Goal: Task Accomplishment & Management: Manage account settings

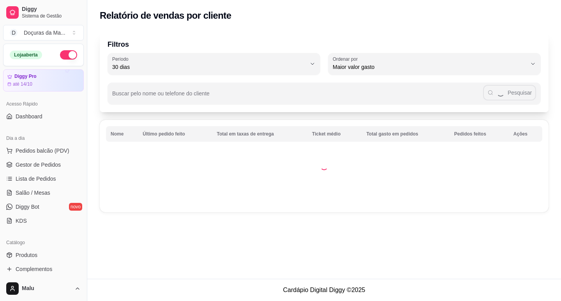
select select "30"
select select "HIGHEST_TOTAL_SPENT_WITH_ORDERS"
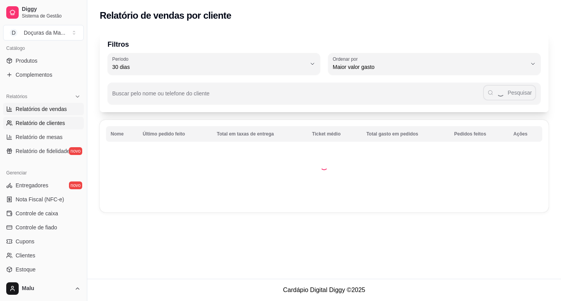
click at [25, 105] on span "Relatórios de vendas" at bounding box center [41, 109] width 51 height 8
select select "ALL"
select select "0"
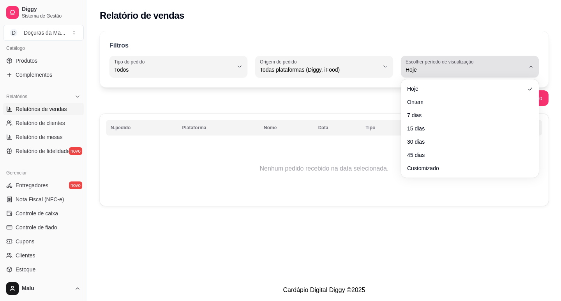
click at [468, 67] on button "Escolher período de visualização Hoje" at bounding box center [470, 67] width 138 height 22
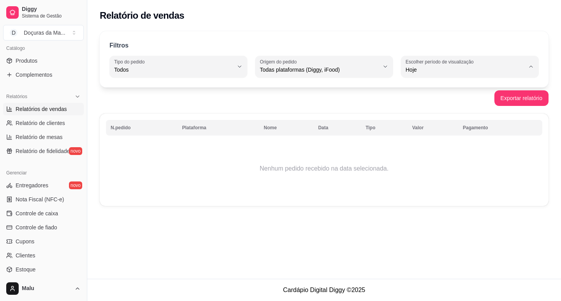
click at [452, 102] on span "Ontem" at bounding box center [465, 100] width 113 height 7
type input "1"
select select "1"
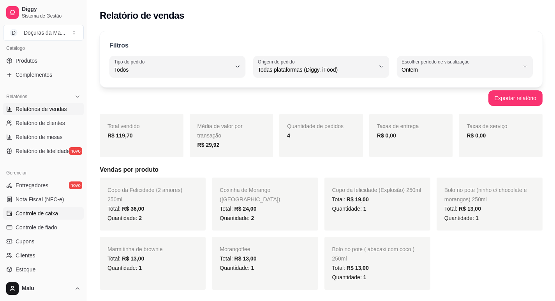
click at [39, 213] on span "Controle de caixa" at bounding box center [37, 213] width 42 height 8
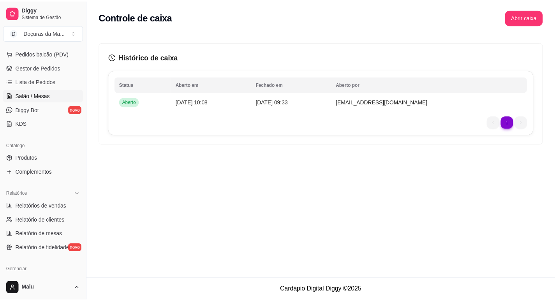
scroll to position [65, 0]
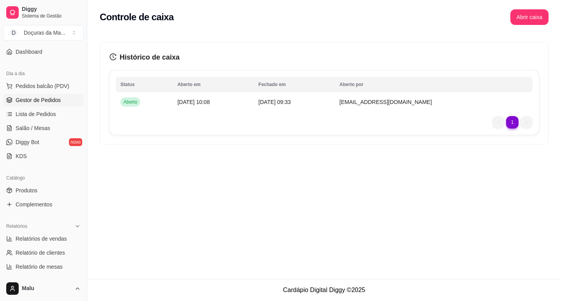
click at [23, 103] on span "Gestor de Pedidos" at bounding box center [38, 100] width 45 height 8
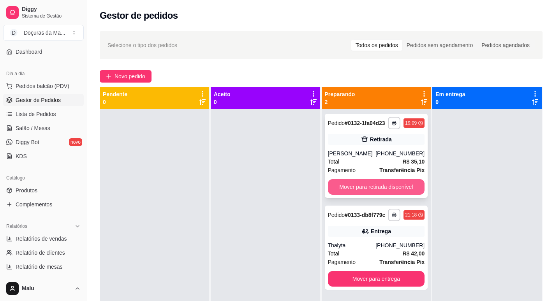
click at [368, 188] on button "Mover para retirada disponível" at bounding box center [376, 187] width 97 height 16
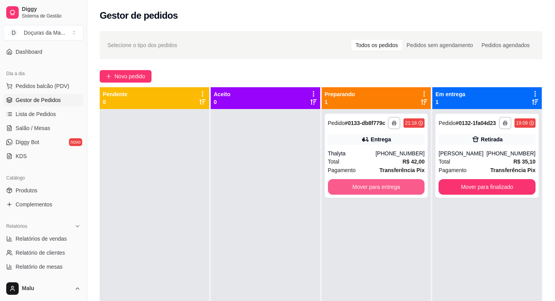
click at [368, 188] on button "Mover para entrega" at bounding box center [376, 187] width 97 height 16
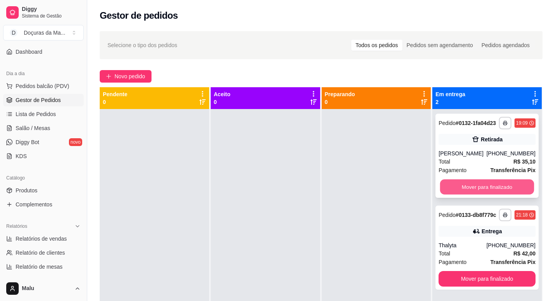
click at [496, 190] on button "Mover para finalizado" at bounding box center [487, 187] width 94 height 15
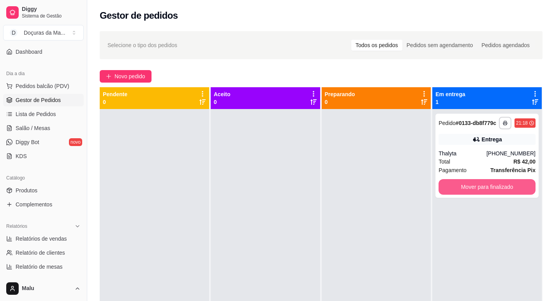
click at [496, 190] on button "Mover para finalizado" at bounding box center [486, 187] width 97 height 16
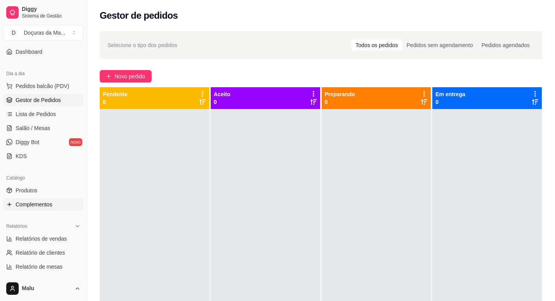
scroll to position [130, 0]
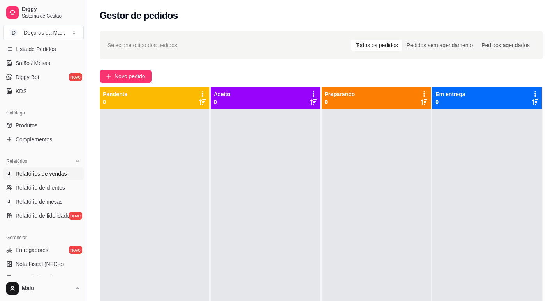
click at [34, 171] on span "Relatórios de vendas" at bounding box center [41, 174] width 51 height 8
select select "ALL"
select select "0"
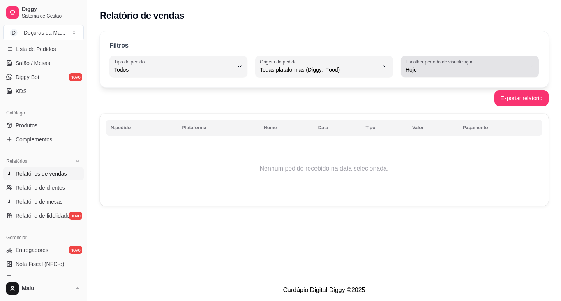
click at [490, 66] on span "Hoje" at bounding box center [464, 70] width 119 height 8
click at [409, 103] on span "Ontem" at bounding box center [465, 100] width 113 height 7
type input "1"
select select "1"
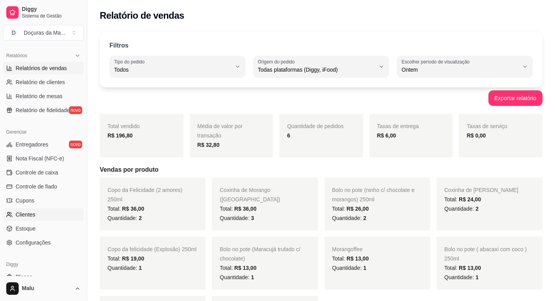
scroll to position [259, 0]
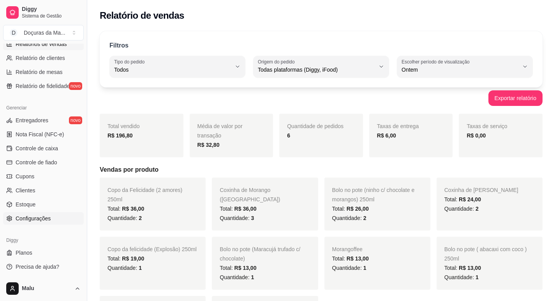
click at [47, 213] on link "Configurações" at bounding box center [43, 218] width 81 height 12
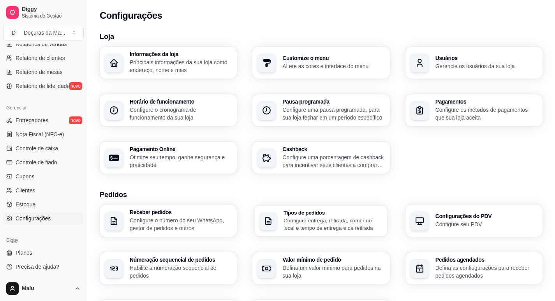
click at [310, 210] on h3 "Tipos de pedidos" at bounding box center [332, 212] width 99 height 5
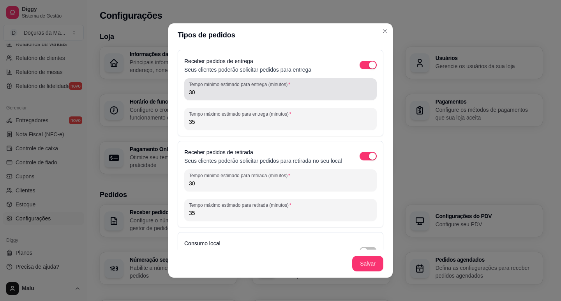
click at [214, 96] on div "30" at bounding box center [280, 89] width 183 height 16
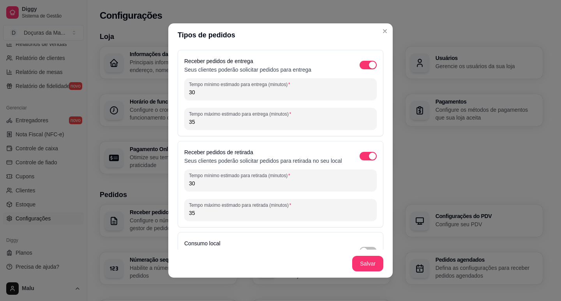
click at [220, 93] on input "30" at bounding box center [280, 92] width 183 height 8
type input "3"
type input "40"
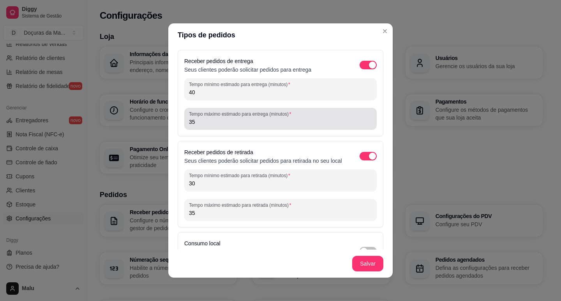
click at [213, 127] on div "Tempo máximo estimado para entrega (minutos) 35" at bounding box center [280, 119] width 192 height 22
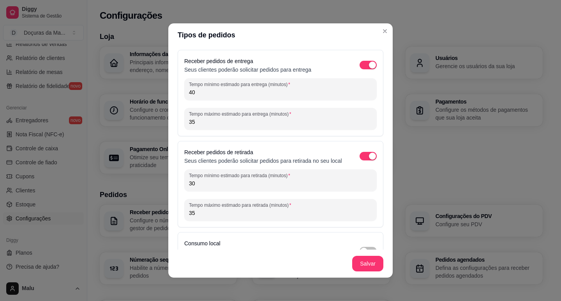
type input "3"
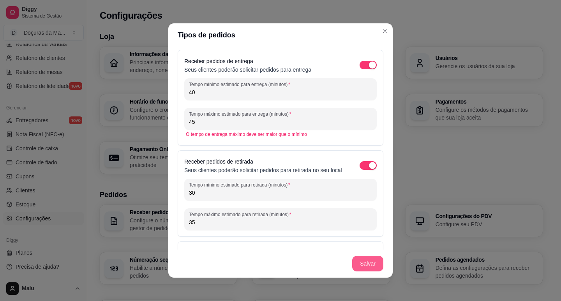
type input "45"
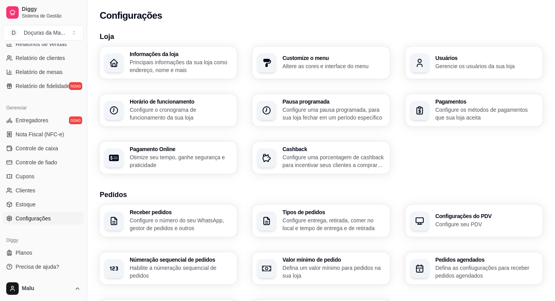
click at [323, 227] on p "Configure entrega, retirada, comer no local e tempo de entrega e de retirada" at bounding box center [333, 224] width 102 height 16
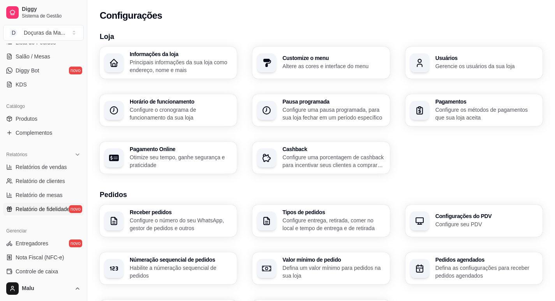
scroll to position [130, 0]
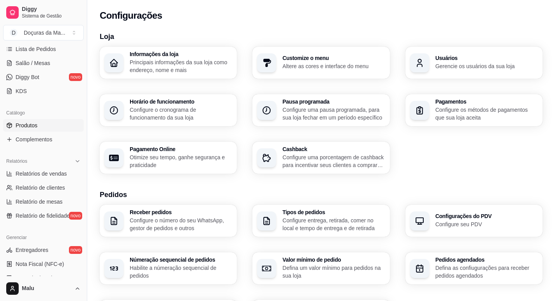
click at [25, 130] on link "Produtos" at bounding box center [43, 125] width 81 height 12
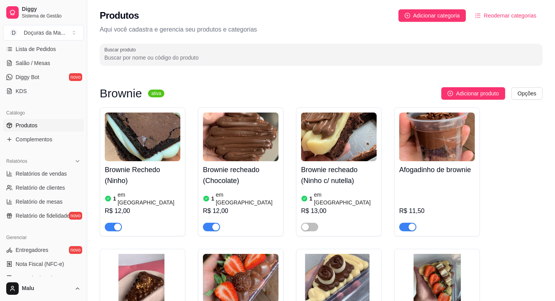
click at [113, 223] on span "button" at bounding box center [113, 227] width 17 height 9
click at [211, 223] on button "button" at bounding box center [211, 227] width 17 height 9
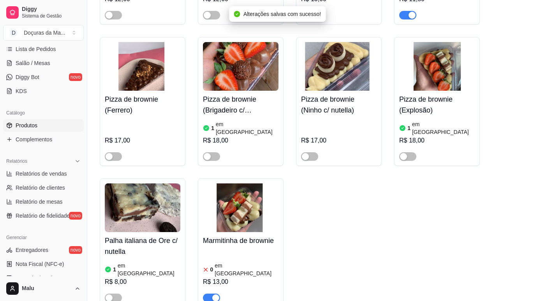
scroll to position [260, 0]
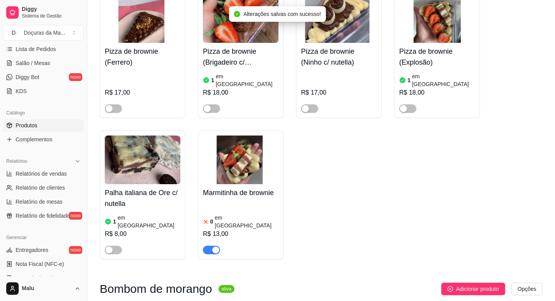
click at [205, 246] on span "button" at bounding box center [211, 250] width 17 height 9
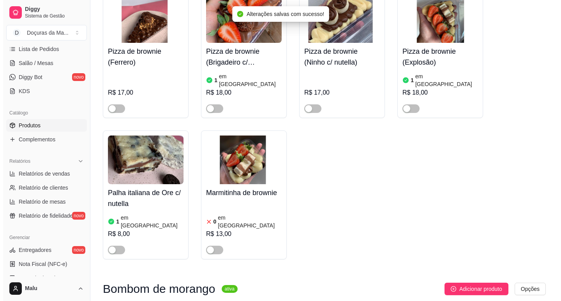
scroll to position [389, 0]
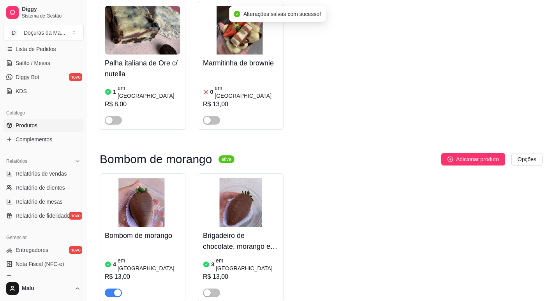
click at [110, 288] on div at bounding box center [113, 292] width 17 height 9
click at [110, 289] on span "button" at bounding box center [113, 293] width 17 height 9
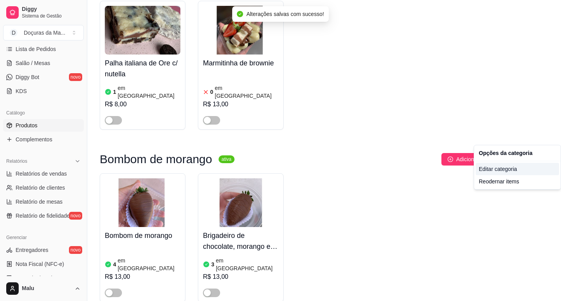
click at [513, 168] on div "Editar categoria" at bounding box center [516, 169] width 83 height 12
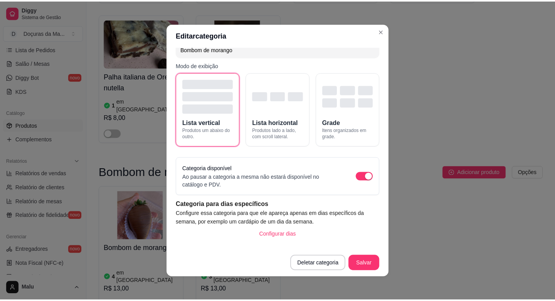
scroll to position [26, 0]
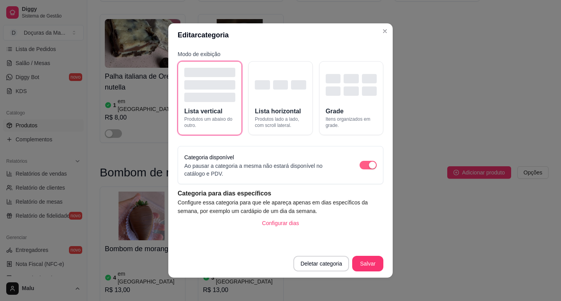
click at [359, 166] on span "button" at bounding box center [367, 165] width 17 height 9
click at [360, 269] on button "Salvar" at bounding box center [367, 264] width 31 height 16
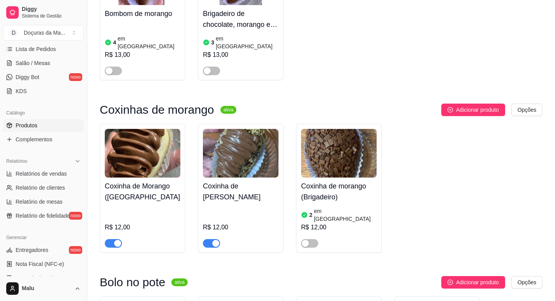
scroll to position [636, 0]
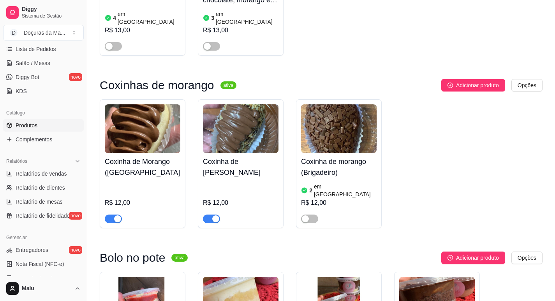
click at [124, 156] on h4 "Coxinha de Morango ([GEOGRAPHIC_DATA])" at bounding box center [143, 167] width 76 height 22
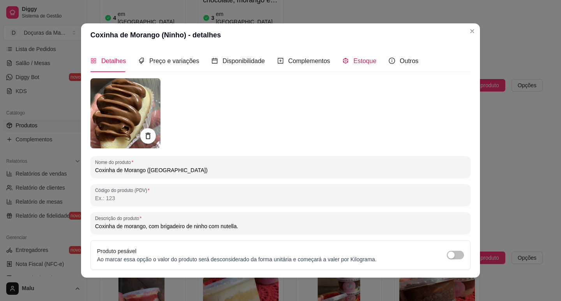
click at [345, 61] on div "Estoque" at bounding box center [359, 61] width 34 height 10
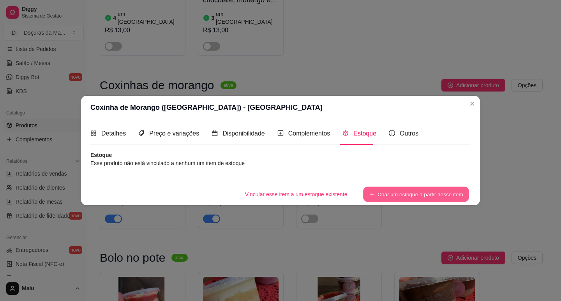
click at [391, 197] on button "Criar um estoque a partir desse item" at bounding box center [416, 194] width 106 height 15
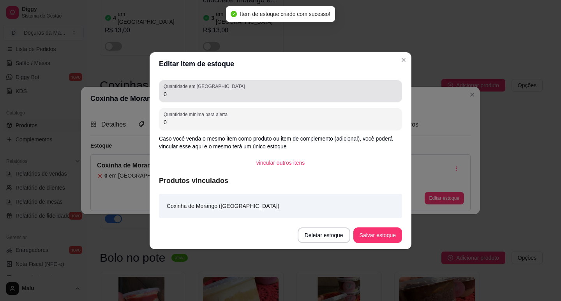
click at [211, 100] on div "Quantidade em estoque 0" at bounding box center [280, 91] width 243 height 22
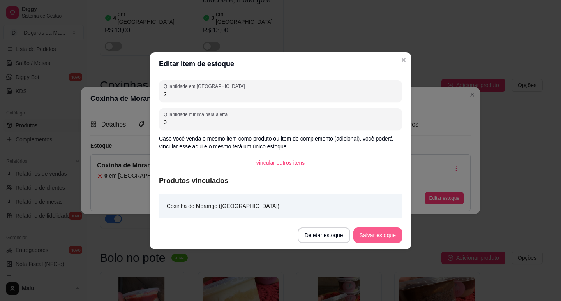
type input "2"
click at [370, 237] on button "Salvar estoque" at bounding box center [377, 235] width 49 height 16
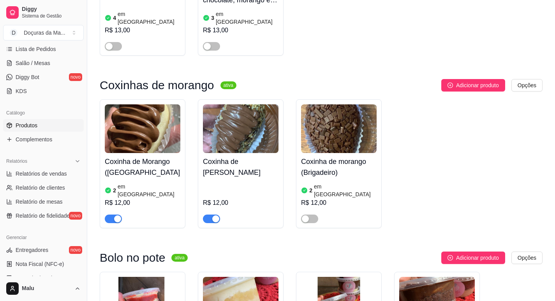
click at [219, 156] on h4 "Coxinha de [PERSON_NAME]" at bounding box center [241, 167] width 76 height 22
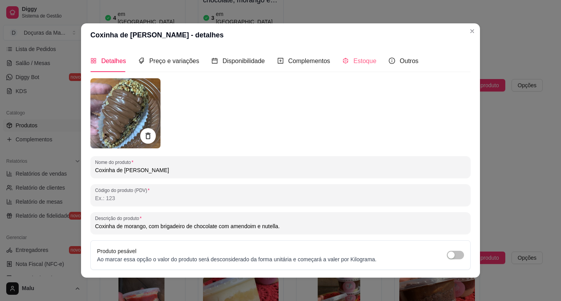
click at [370, 64] on div "Detalhes Preço e variações Disponibilidade Complementos Estoque Outros" at bounding box center [254, 61] width 328 height 22
click at [365, 63] on span "Estoque" at bounding box center [364, 61] width 23 height 7
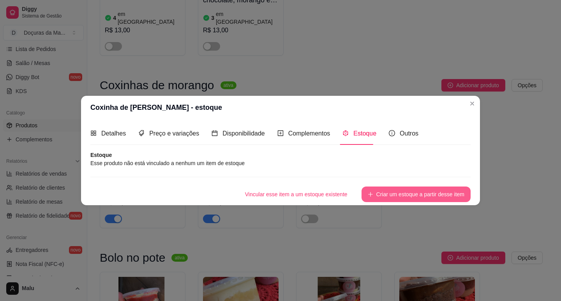
click at [423, 195] on button "Criar um estoque a partir desse item" at bounding box center [415, 195] width 109 height 16
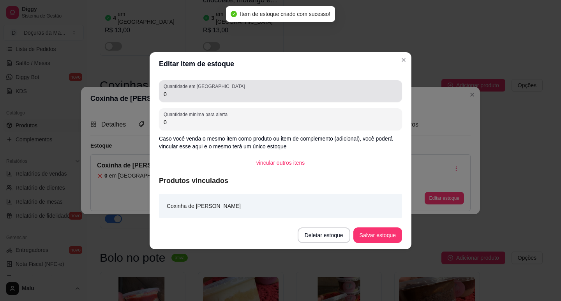
click at [197, 85] on div "Quantidade em estoque 0" at bounding box center [280, 91] width 243 height 22
click at [199, 89] on label "Quantidade em [GEOGRAPHIC_DATA]" at bounding box center [206, 86] width 84 height 7
click at [199, 90] on input "0" at bounding box center [281, 94] width 234 height 8
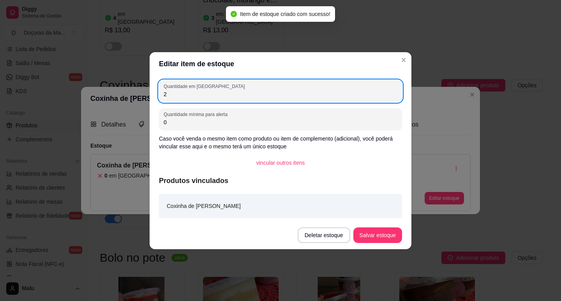
type input "2"
click at [394, 245] on footer "Deletar estoque Salvar estoque" at bounding box center [281, 235] width 262 height 28
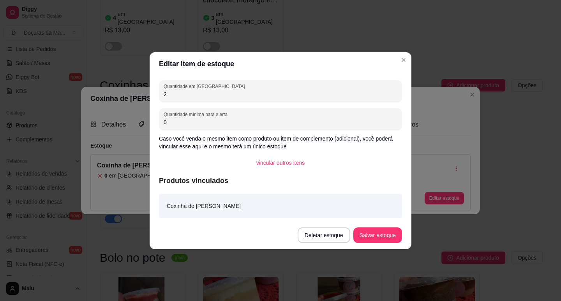
click at [393, 239] on button "Salvar estoque" at bounding box center [377, 235] width 49 height 16
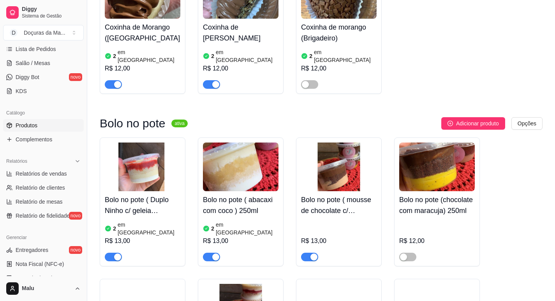
scroll to position [895, 0]
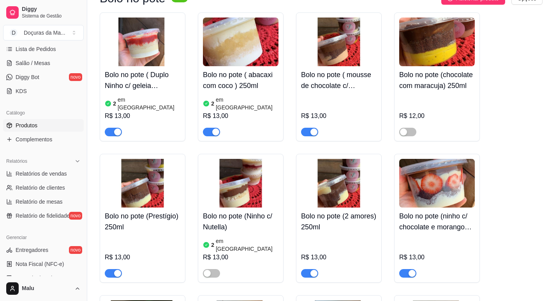
click at [258, 69] on h4 "Bolo no pote ( abacaxi com coco ) 250ml" at bounding box center [241, 80] width 76 height 22
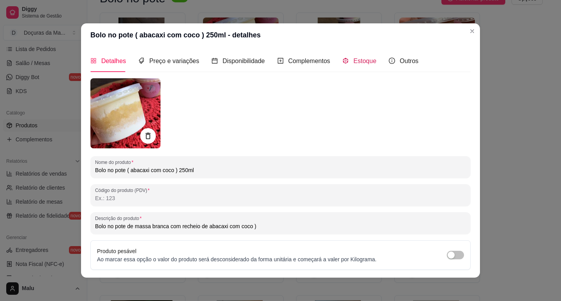
click at [354, 60] on span "Estoque" at bounding box center [364, 61] width 23 height 7
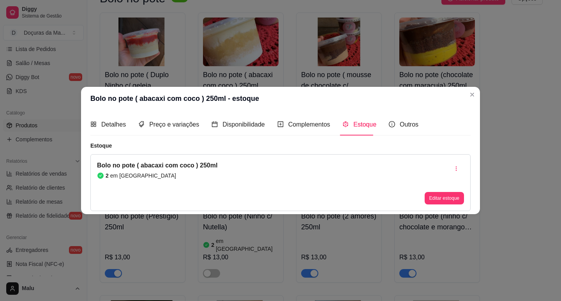
drag, startPoint x: 466, startPoint y: 198, endPoint x: 458, endPoint y: 196, distance: 7.8
click at [466, 197] on div "Bolo no pote ( abacaxi com coco ) 250ml 2 em estoque Editar estoque" at bounding box center [280, 182] width 380 height 57
click at [458, 196] on button "Editar estoque" at bounding box center [443, 198] width 39 height 12
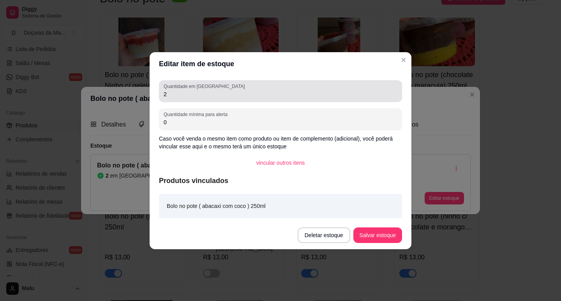
click at [202, 94] on input "2" at bounding box center [281, 94] width 234 height 8
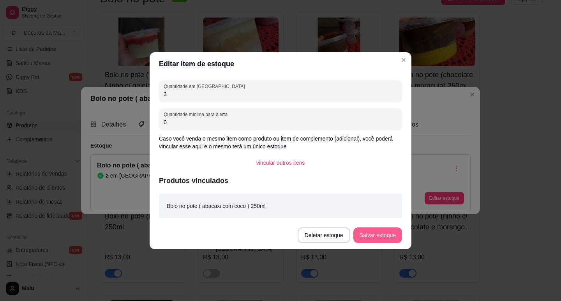
type input "3"
click at [362, 231] on button "Salvar estoque" at bounding box center [377, 235] width 49 height 16
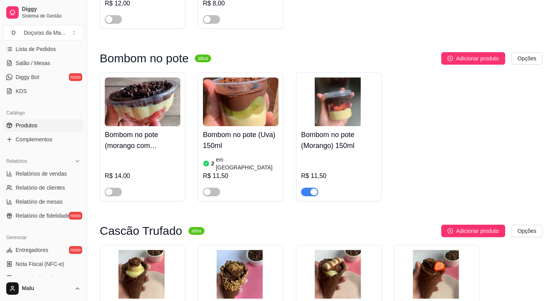
scroll to position [1479, 0]
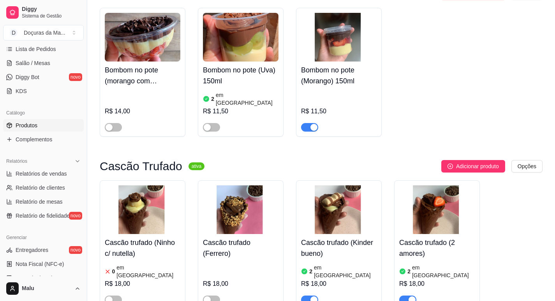
click at [419, 237] on h4 "Cascão trufado (2 amores)" at bounding box center [437, 248] width 76 height 22
click at [319, 237] on h4 "Cascão trufado (Kinder bueno)" at bounding box center [339, 248] width 76 height 22
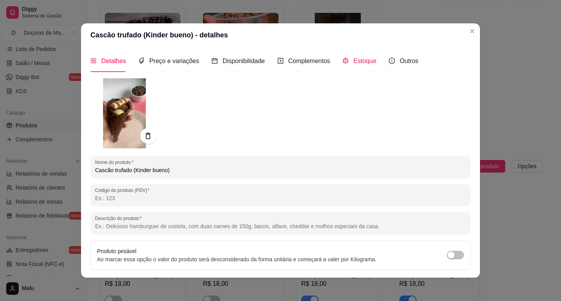
click at [357, 62] on span "Estoque" at bounding box center [364, 61] width 23 height 7
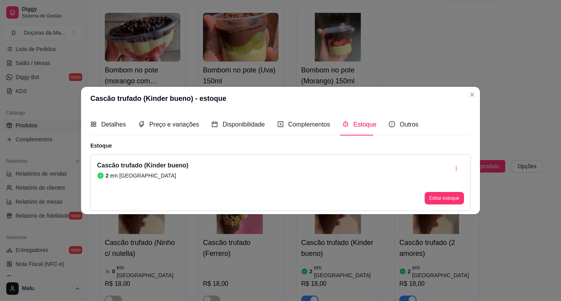
click at [447, 202] on button "Editar estoque" at bounding box center [443, 198] width 39 height 12
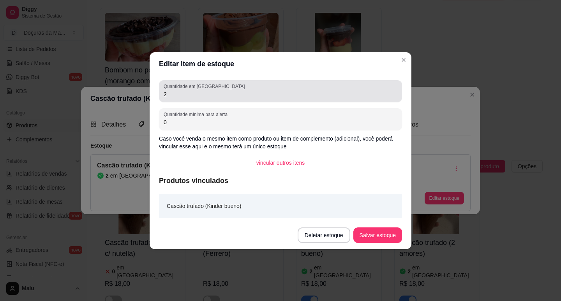
click at [225, 99] on div "Quantidade em estoque 2" at bounding box center [280, 91] width 243 height 22
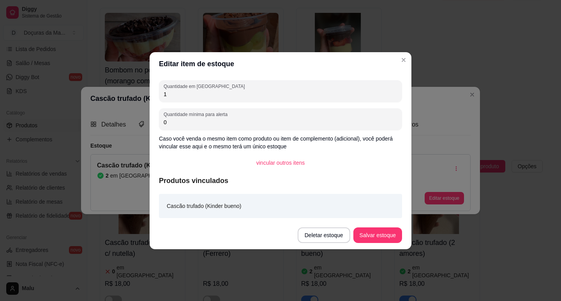
type input "1"
click at [362, 234] on button "Salvar estoque" at bounding box center [378, 234] width 48 height 15
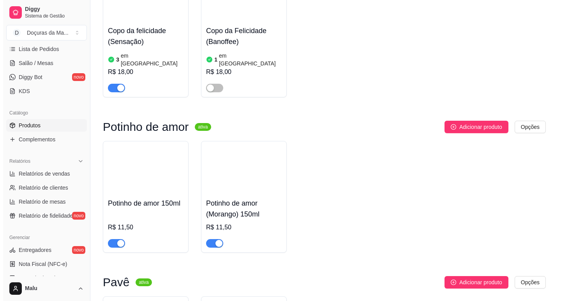
scroll to position [2518, 0]
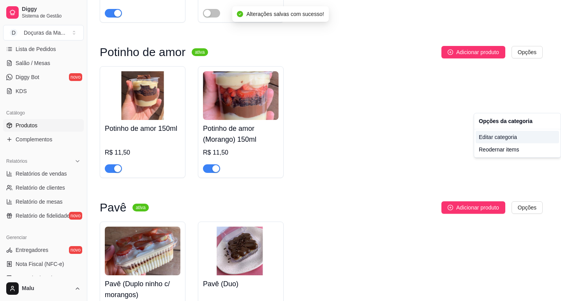
click at [488, 139] on div "Editar categoria" at bounding box center [516, 137] width 83 height 12
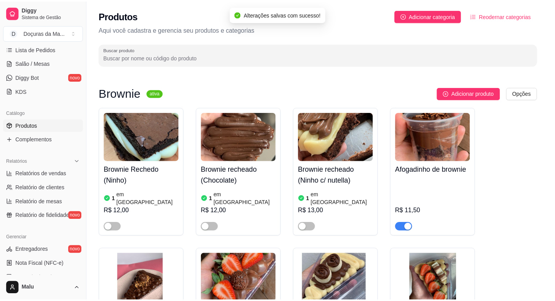
scroll to position [2473, 0]
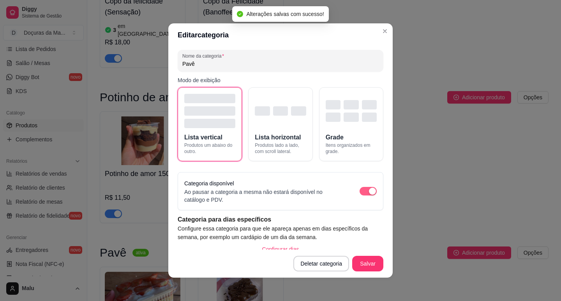
click at [359, 189] on button "button" at bounding box center [367, 191] width 17 height 9
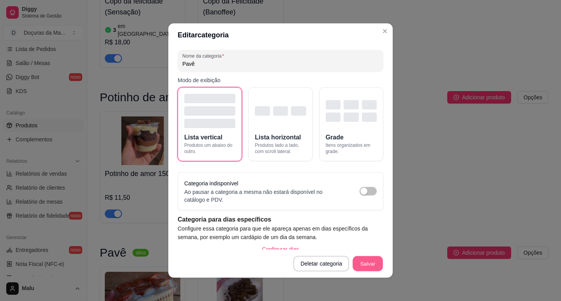
click at [356, 262] on button "Salvar" at bounding box center [367, 263] width 30 height 15
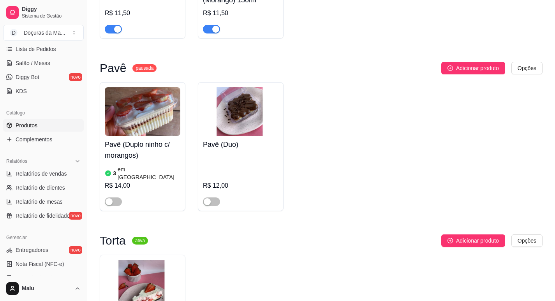
scroll to position [2732, 0]
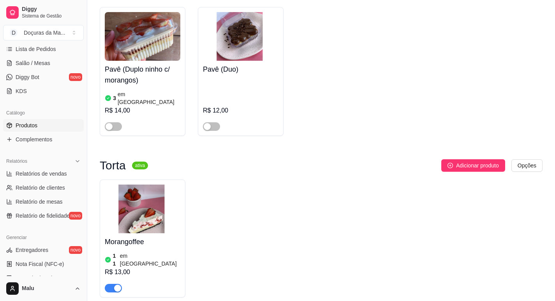
click at [144, 236] on h4 "Morangoffee" at bounding box center [143, 241] width 76 height 11
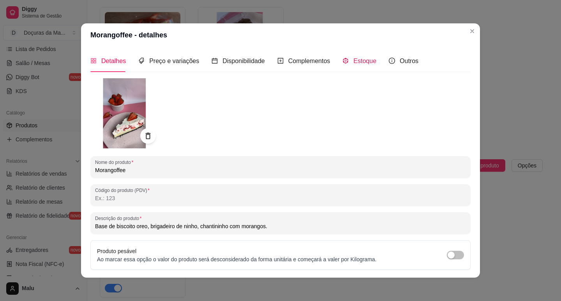
click at [353, 63] on span "Estoque" at bounding box center [364, 61] width 23 height 7
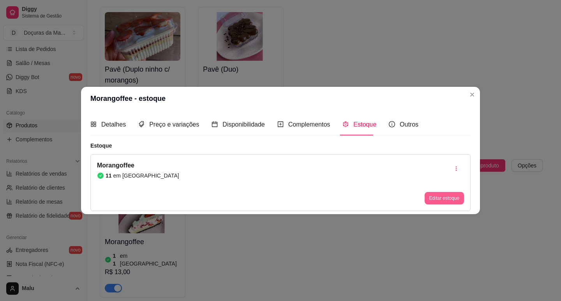
click at [432, 204] on button "Editar estoque" at bounding box center [443, 198] width 39 height 12
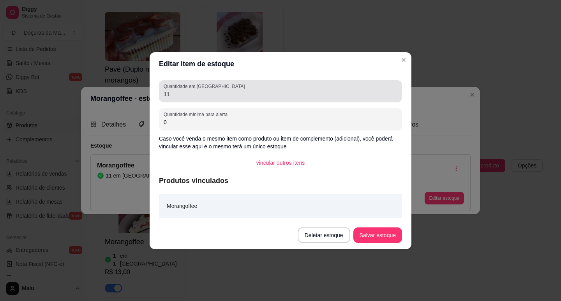
click at [240, 94] on input "11" at bounding box center [281, 94] width 234 height 8
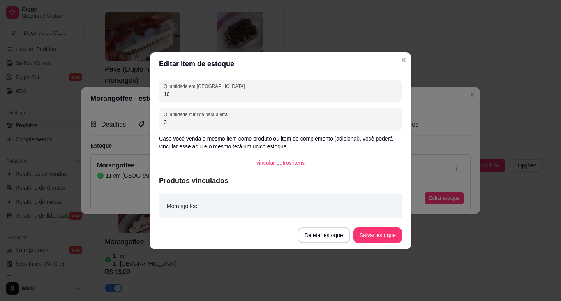
type input "10"
click at [373, 231] on button "Salvar estoque" at bounding box center [378, 234] width 48 height 15
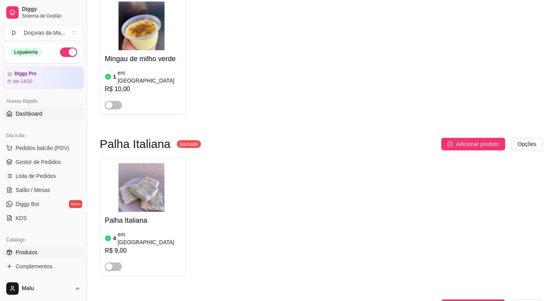
scroll to position [0, 0]
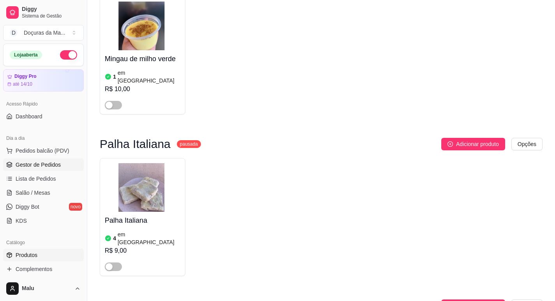
click at [26, 158] on link "Gestor de Pedidos" at bounding box center [43, 164] width 81 height 12
